Goal: Find specific page/section: Find specific page/section

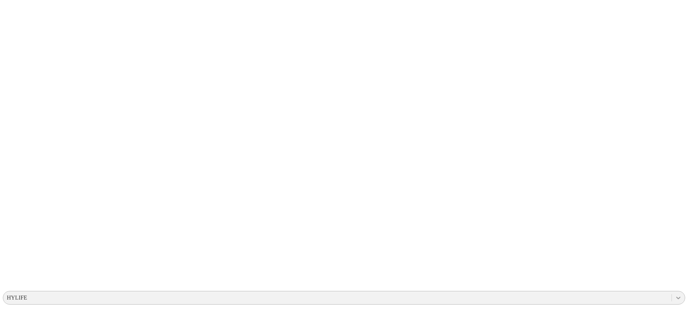
click at [676, 297] on icon at bounding box center [678, 298] width 4 height 3
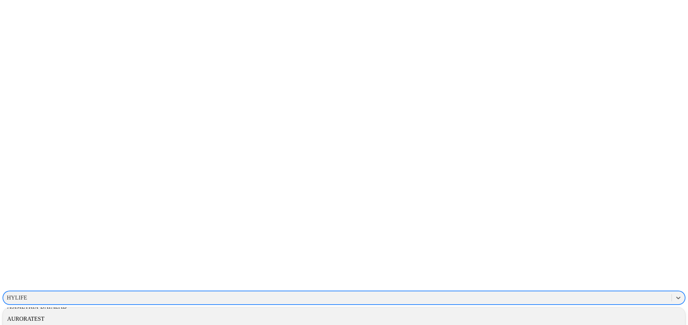
scroll to position [82, 0]
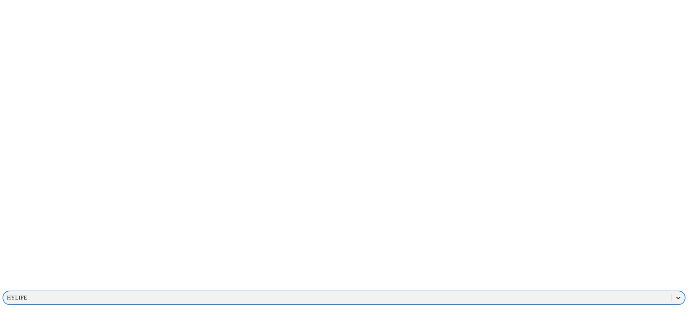
click at [672, 291] on div at bounding box center [678, 297] width 13 height 13
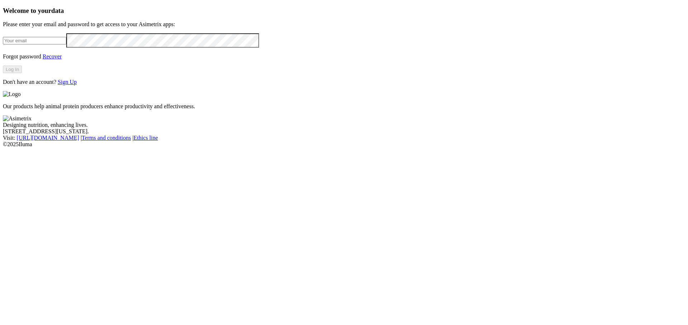
type input "[PERSON_NAME][EMAIL_ADDRESS][DOMAIN_NAME]"
click at [22, 73] on button "Log In" at bounding box center [12, 70] width 19 height 8
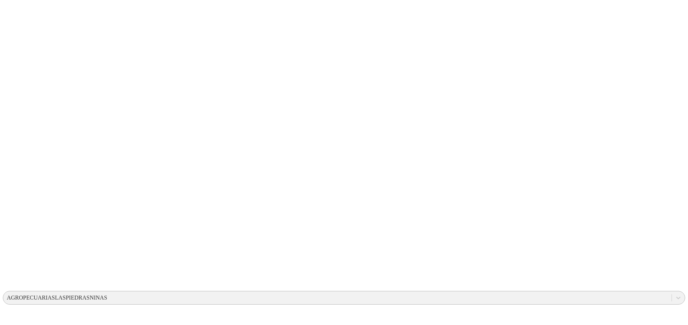
click at [107, 295] on div "AGROPECUARIASLASPIEDRASNINAS" at bounding box center [57, 298] width 100 height 6
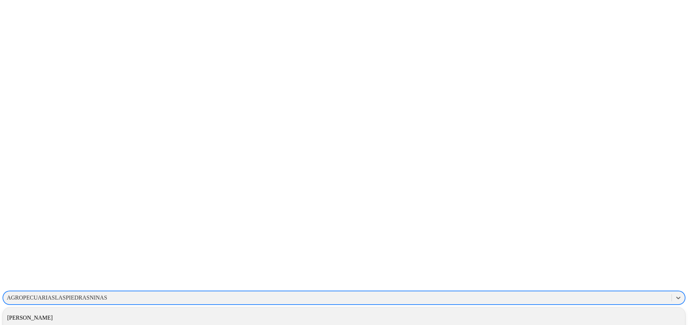
scroll to position [226, 0]
click at [603, 290] on div "GM10027" at bounding box center [344, 296] width 682 height 12
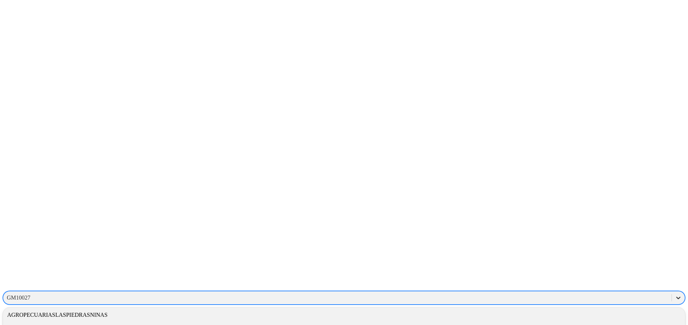
click at [675, 294] on icon at bounding box center [678, 297] width 7 height 7
